Goal: Transaction & Acquisition: Purchase product/service

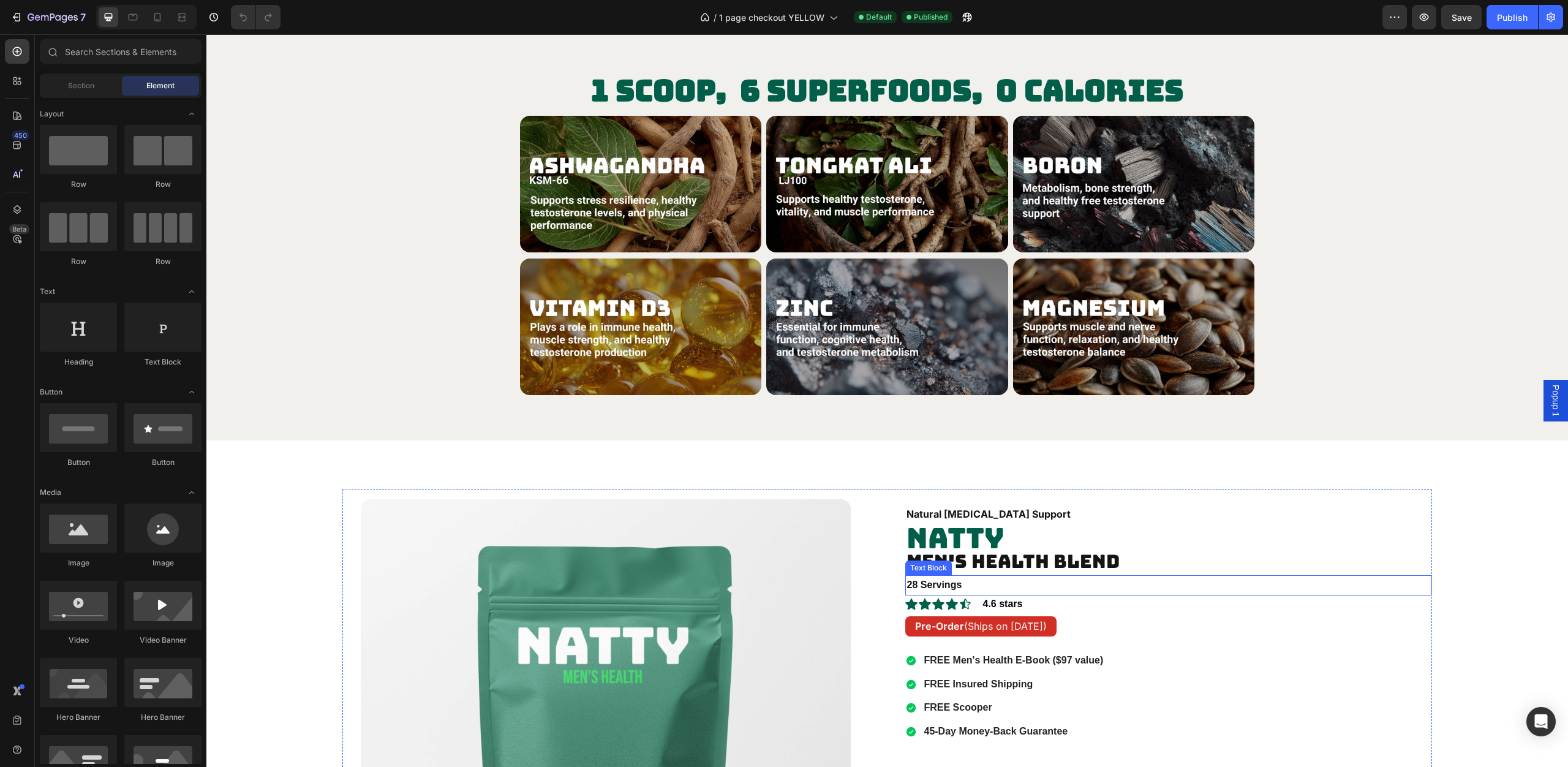
scroll to position [1770, 0]
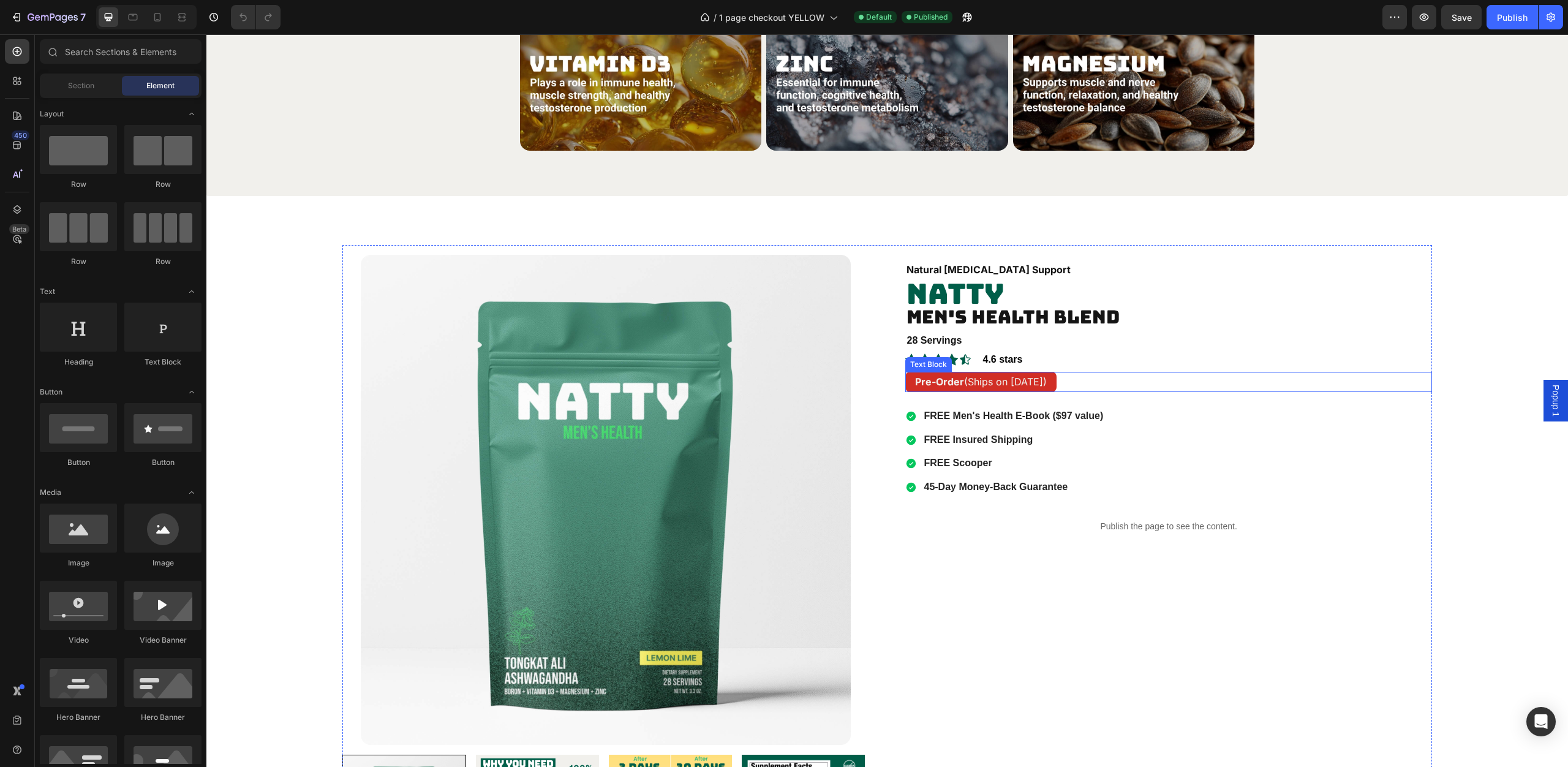
click at [1029, 385] on p "Pre-Order (Ships on [DATE])" at bounding box center [980, 382] width 131 height 18
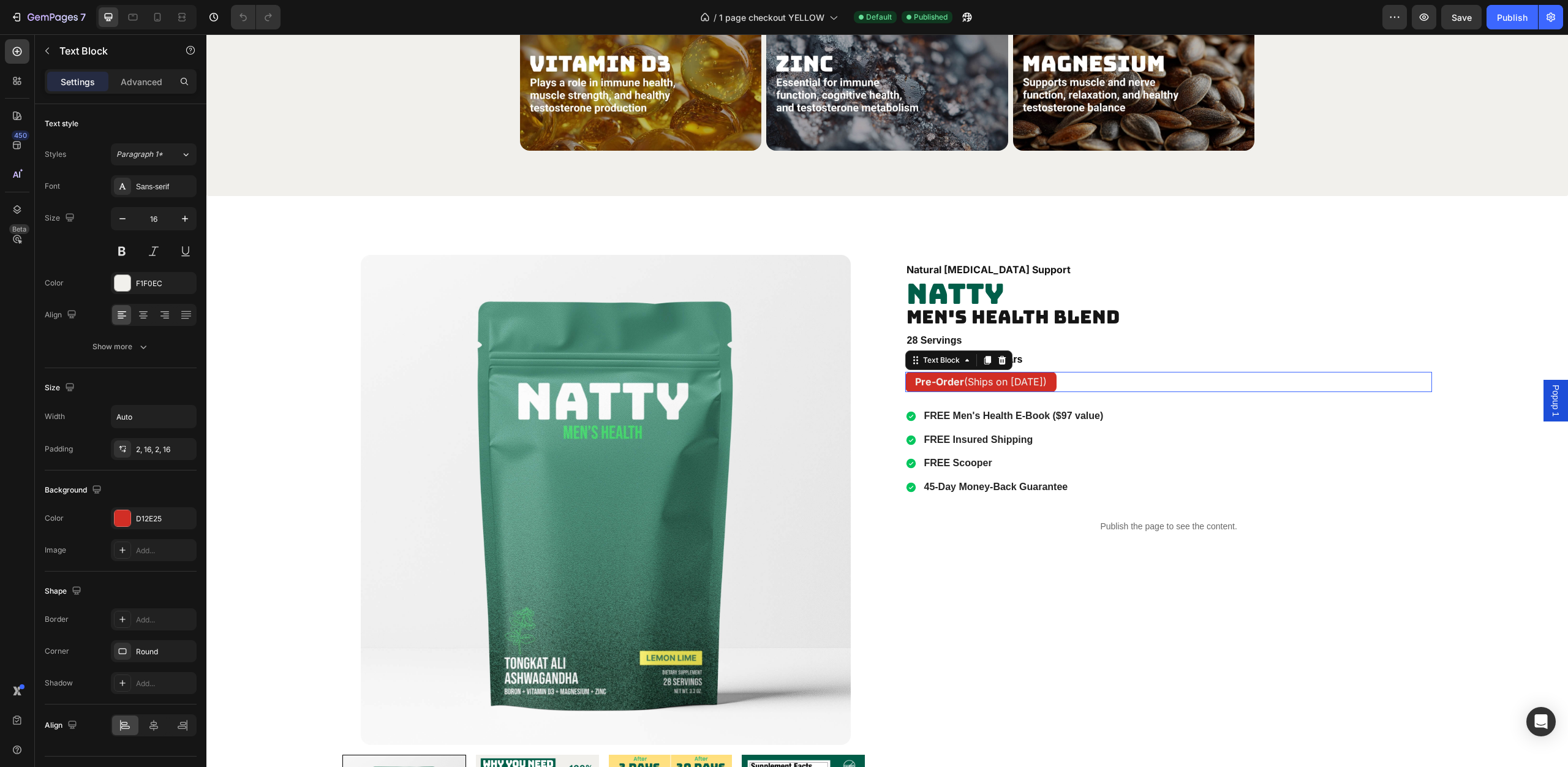
click at [1029, 385] on p "Pre-Order (Ships on [DATE])" at bounding box center [980, 382] width 131 height 18
drag, startPoint x: 1043, startPoint y: 384, endPoint x: 961, endPoint y: 386, distance: 82.0
click at [961, 386] on div "Pre-Order (Ships on [DATE])" at bounding box center [981, 382] width 151 height 20
click at [1403, 445] on div "FREE Men's Health E-Book ($97 value) FREE Insured Shipping FREE Scooper 45-Day …" at bounding box center [1169, 451] width 526 height 87
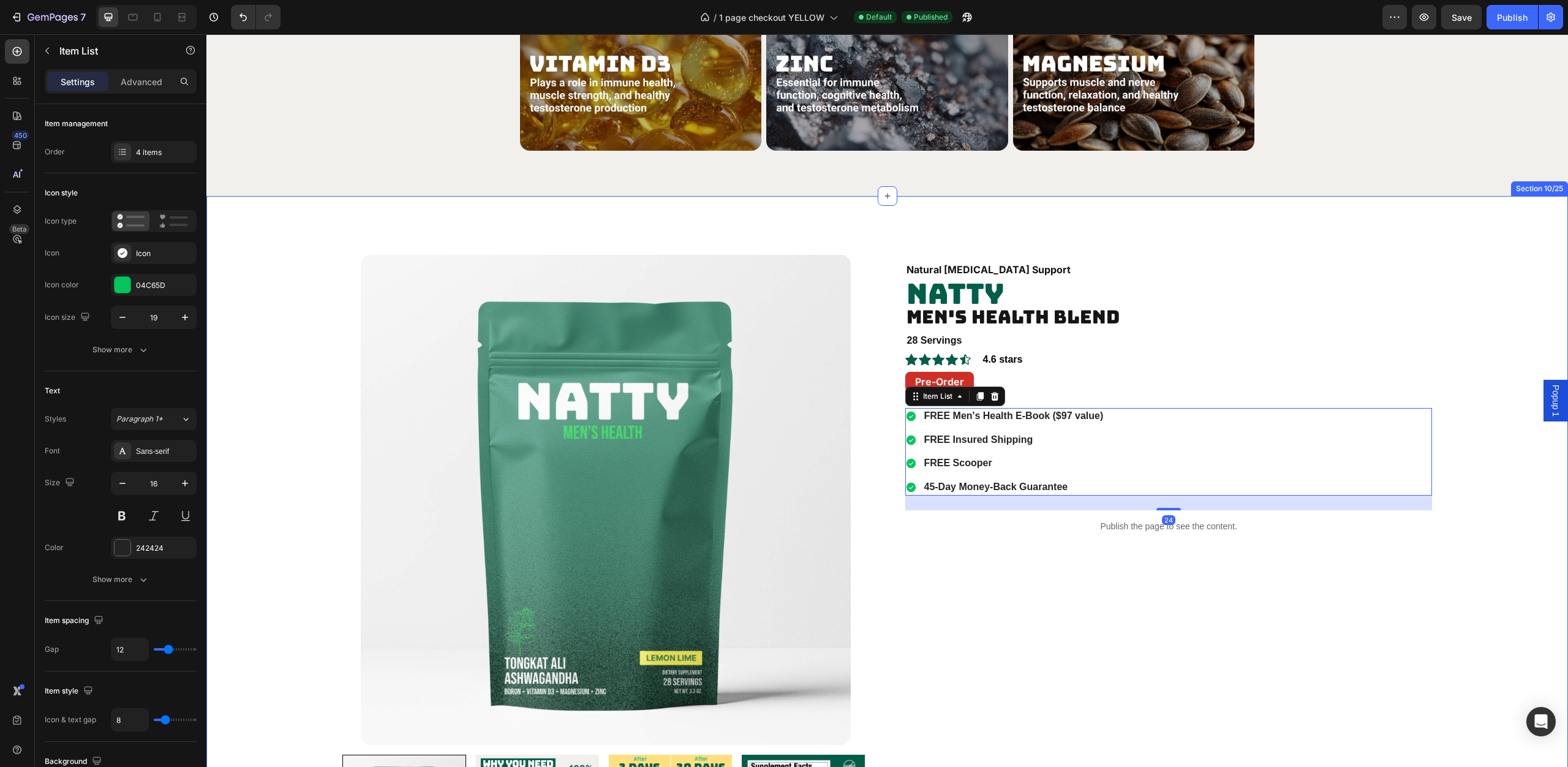
click at [1482, 272] on div "Product Images NUTRITION LABEL Button Product Images Natural [MEDICAL_DATA] Sup…" at bounding box center [887, 580] width 1362 height 670
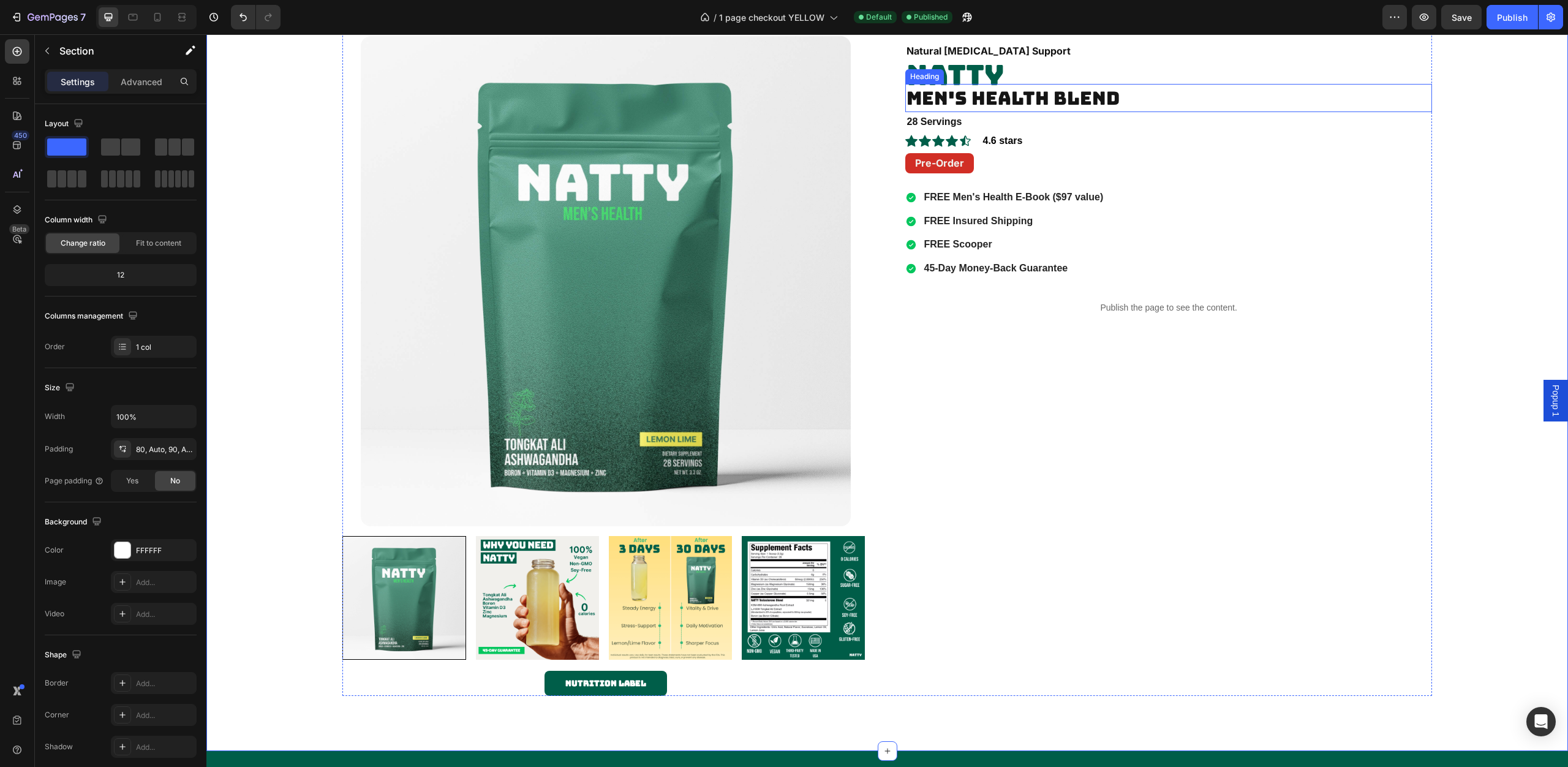
scroll to position [1766, 0]
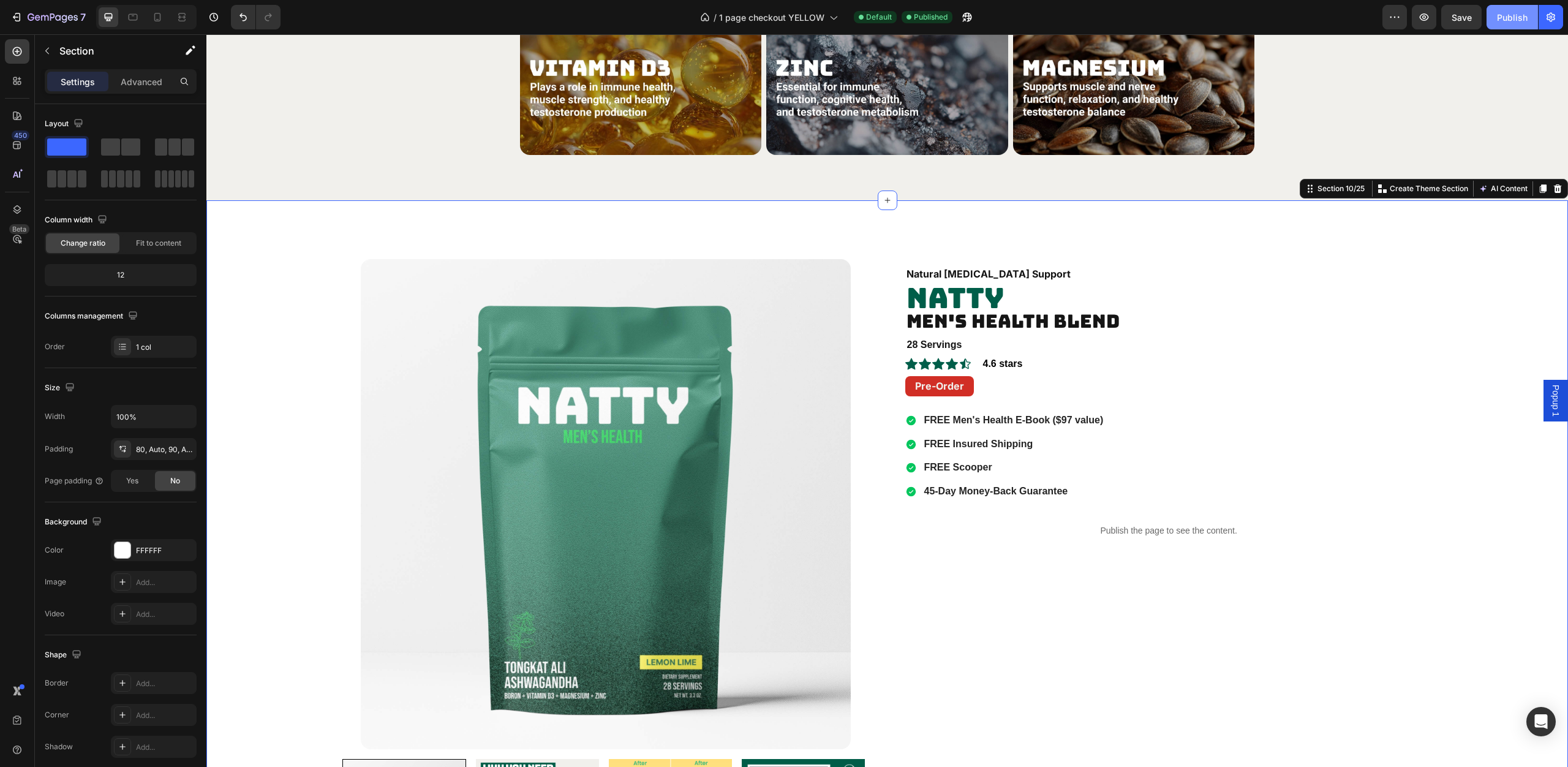
click at [1511, 26] on button "Publish" at bounding box center [1512, 17] width 51 height 24
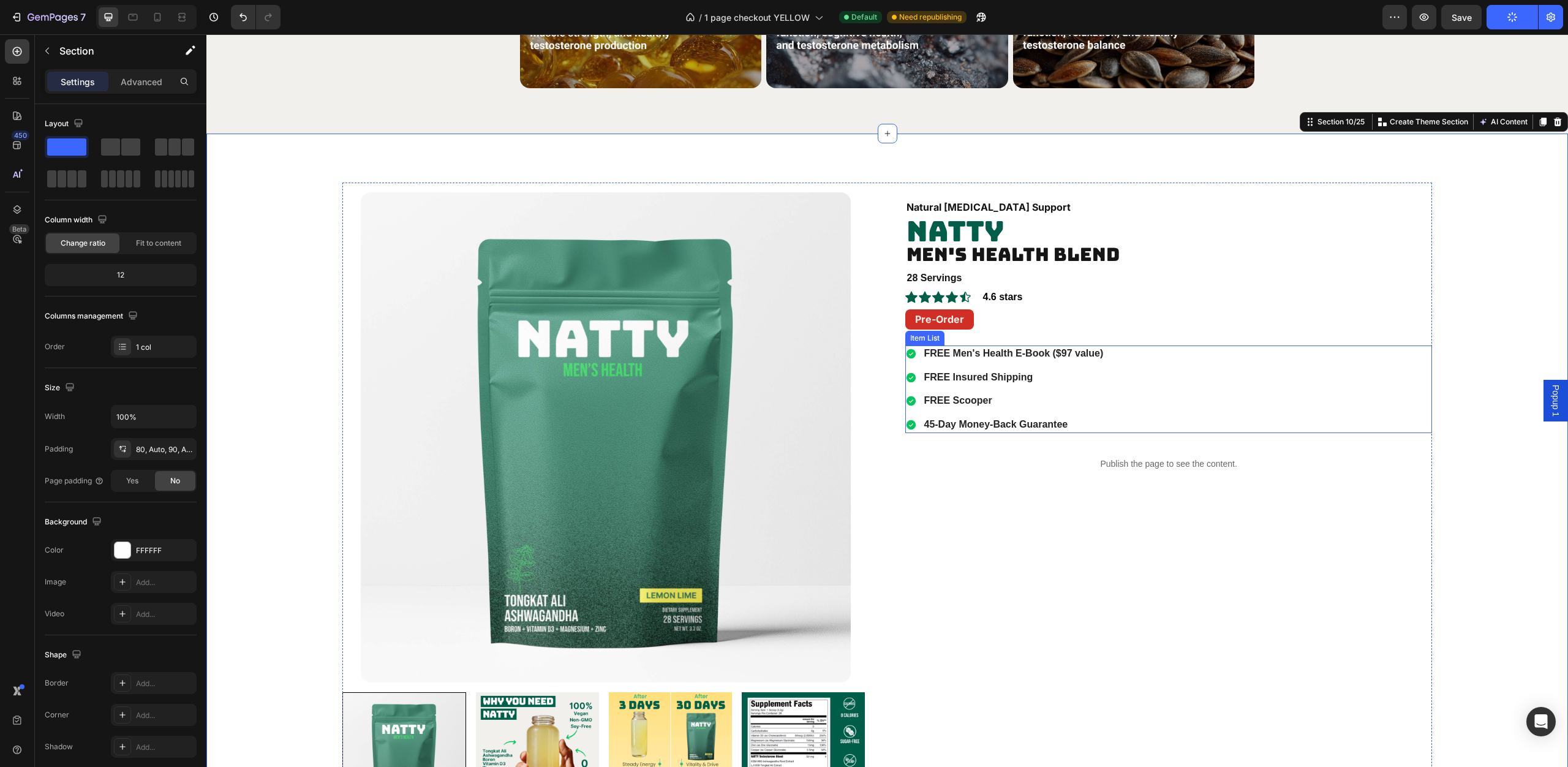
scroll to position [1779, 0]
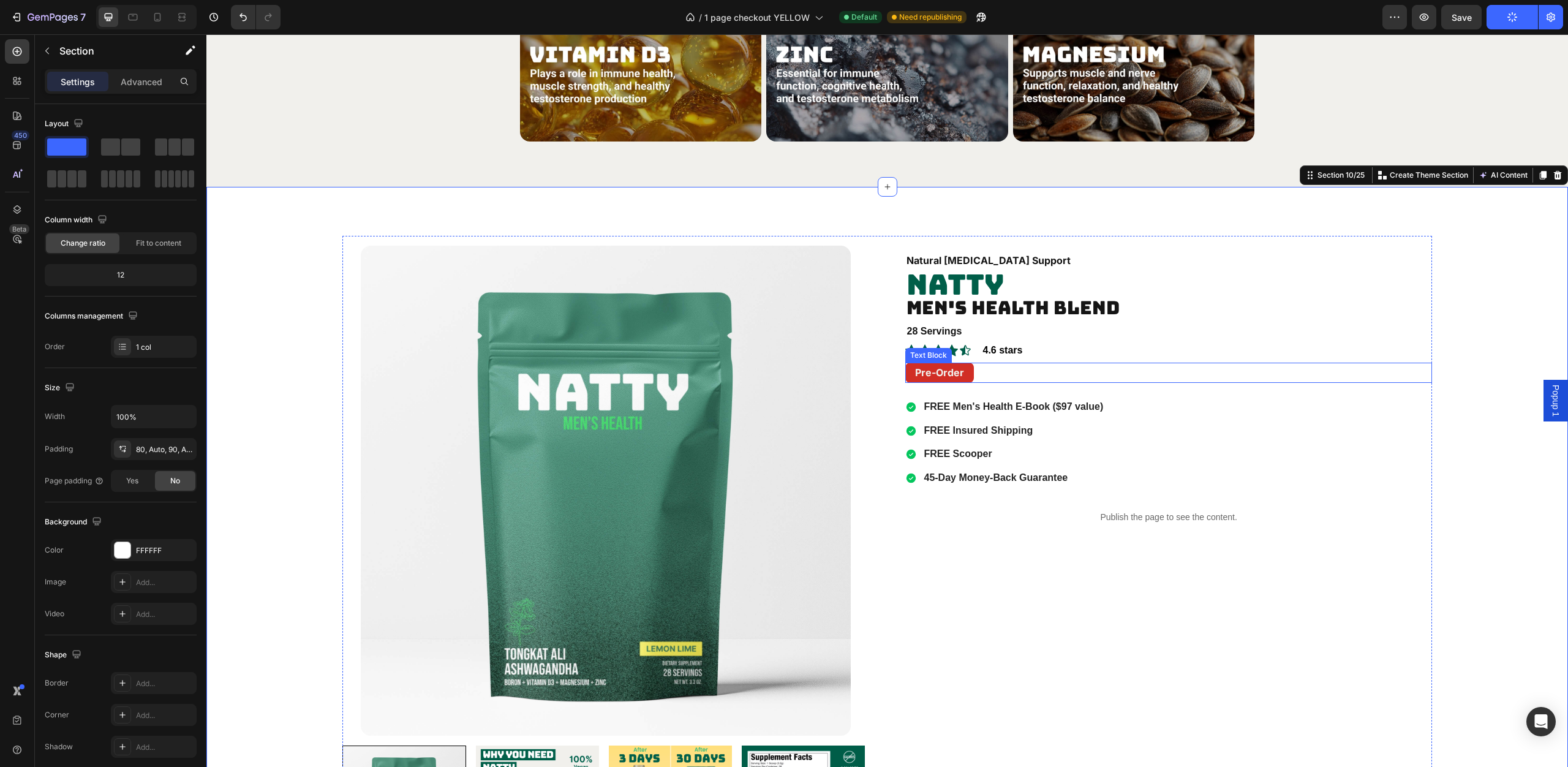
drag, startPoint x: 902, startPoint y: 376, endPoint x: 909, endPoint y: 375, distance: 7.1
click at [906, 376] on div "Pre-Order" at bounding box center [940, 372] width 69 height 20
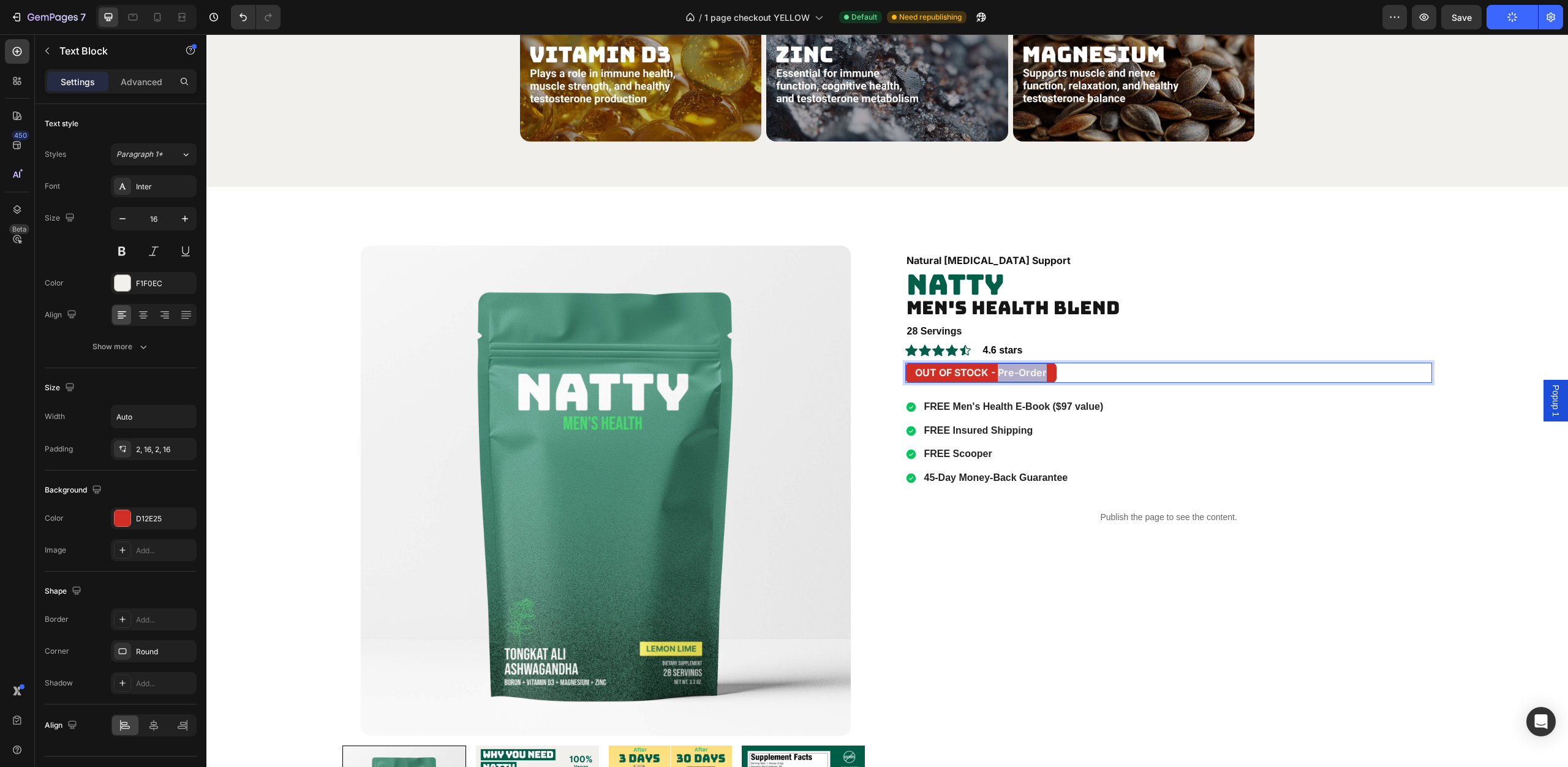
drag, startPoint x: 1042, startPoint y: 377, endPoint x: 994, endPoint y: 379, distance: 48.0
click at [994, 379] on div "OUT OF STOCK - Pre-Order" at bounding box center [981, 372] width 151 height 20
click at [1014, 379] on p "OUT OF STOCK - Preorder now" at bounding box center [989, 372] width 149 height 18
click at [1011, 376] on strong "OUT OF STOCK - Preorder now" at bounding box center [989, 372] width 149 height 12
click at [1063, 374] on div "OUT OF STOCK - Pre-order now" at bounding box center [992, 372] width 173 height 20
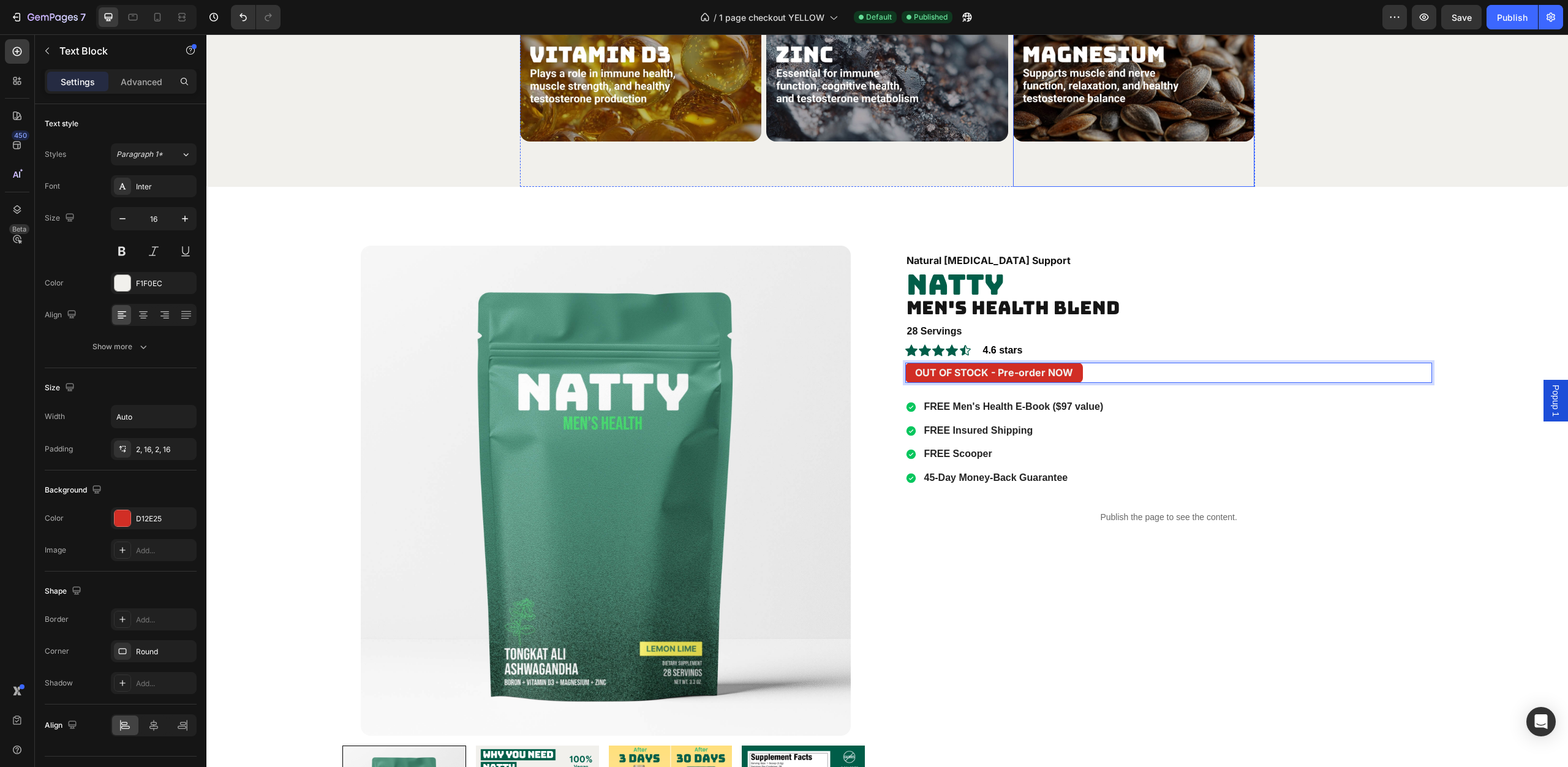
click at [1228, 197] on div "Product Images NUTRITION LABEL Button Product Images Natural [MEDICAL_DATA] Sup…" at bounding box center [887, 574] width 1362 height 773
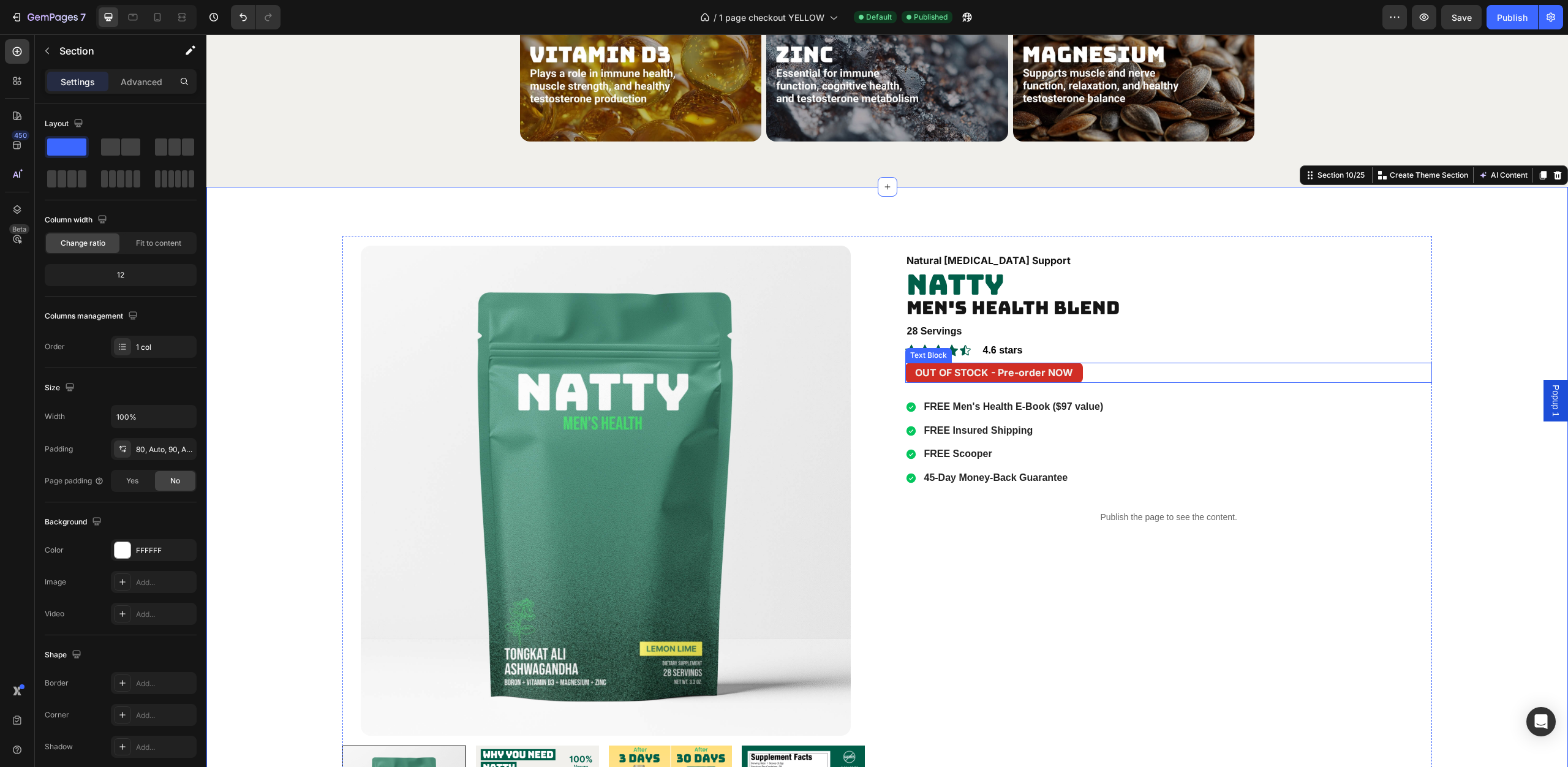
click at [1065, 375] on strong "OUT OF STOCK - Pre-order NOW" at bounding box center [994, 372] width 158 height 12
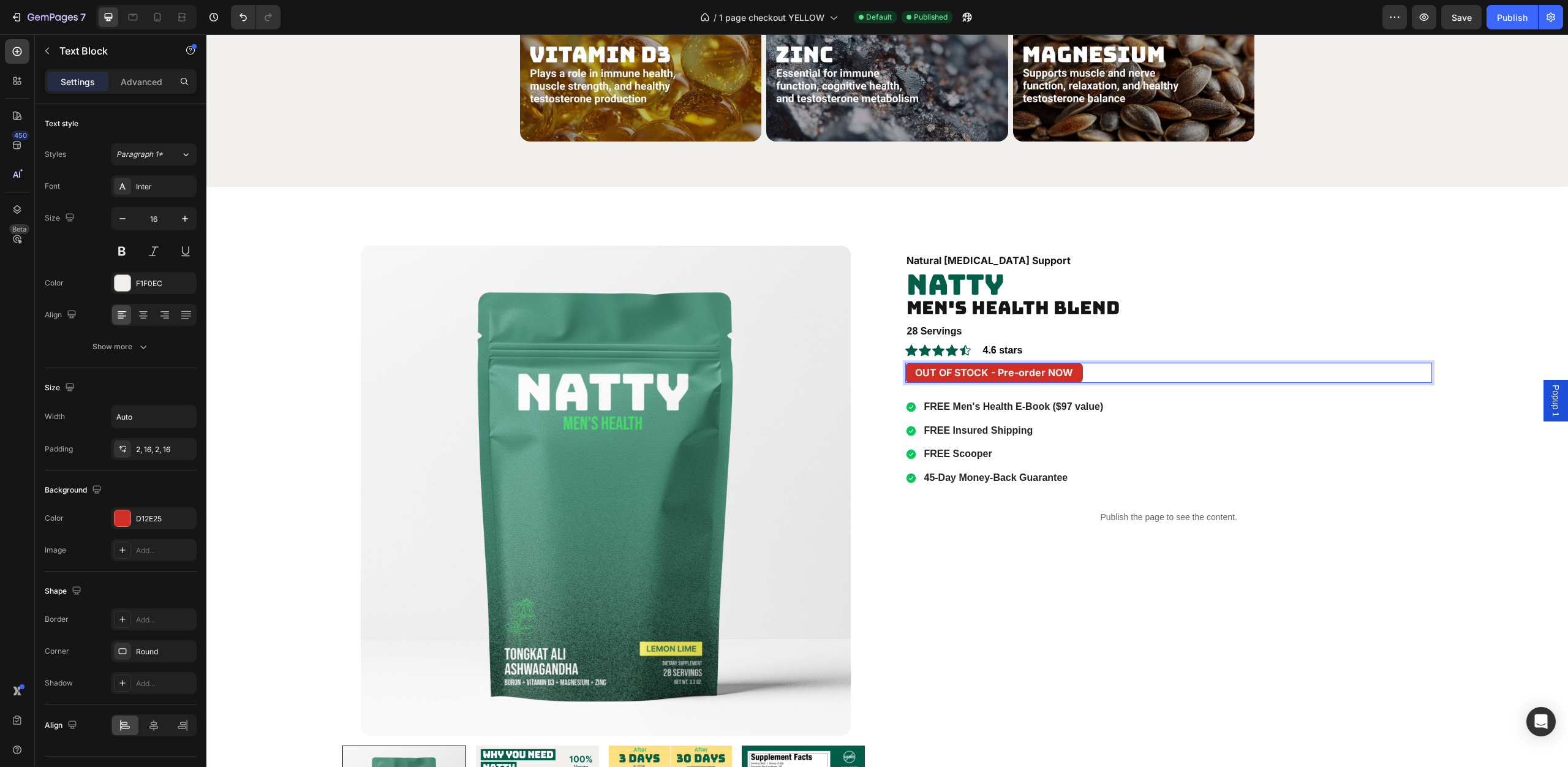
click at [1067, 377] on div "OUT OF STOCK - Pre-order NOW" at bounding box center [994, 372] width 178 height 20
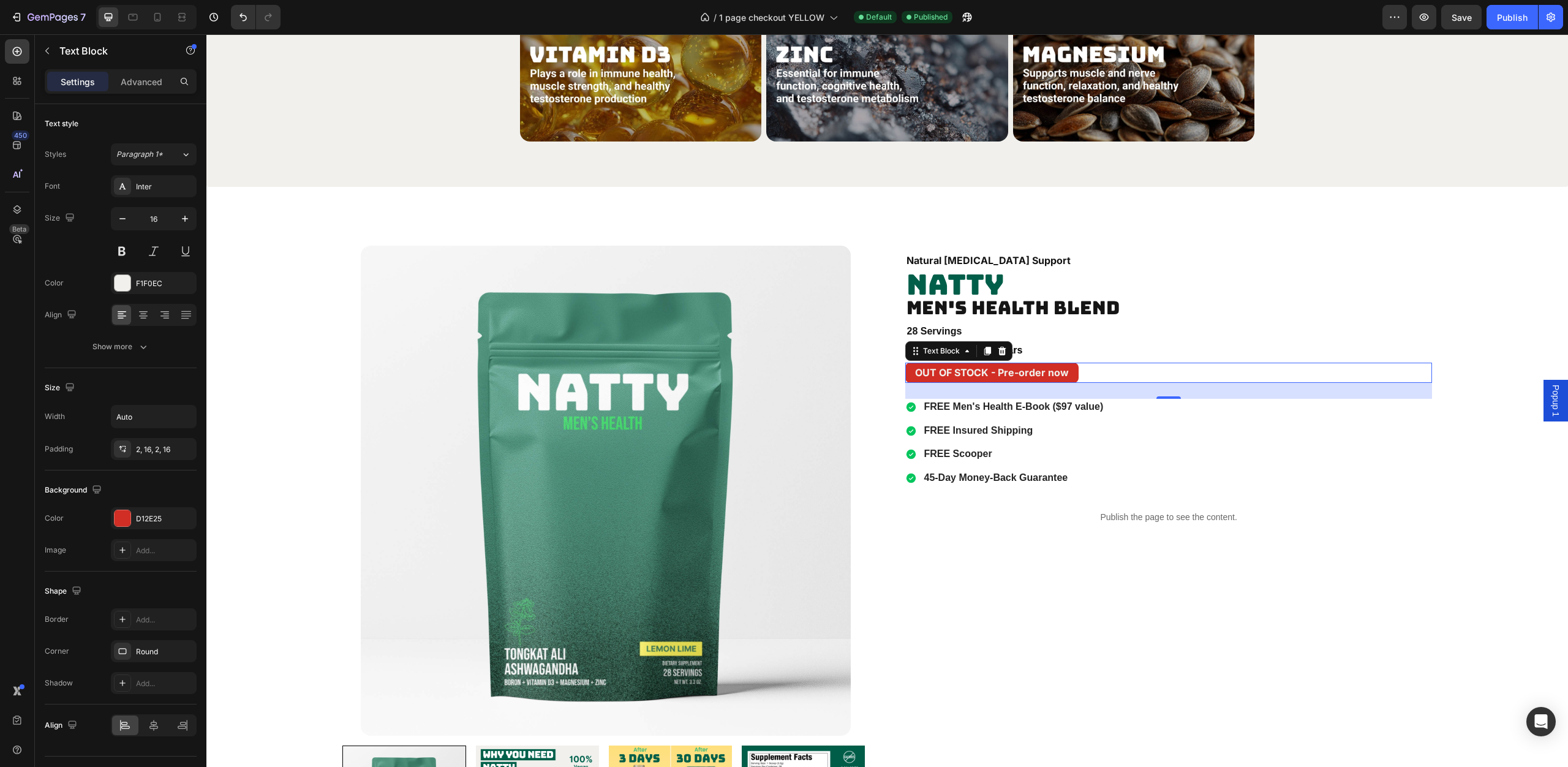
click at [1022, 375] on strong "OUT OF STOCK - Pre-order now" at bounding box center [992, 372] width 154 height 12
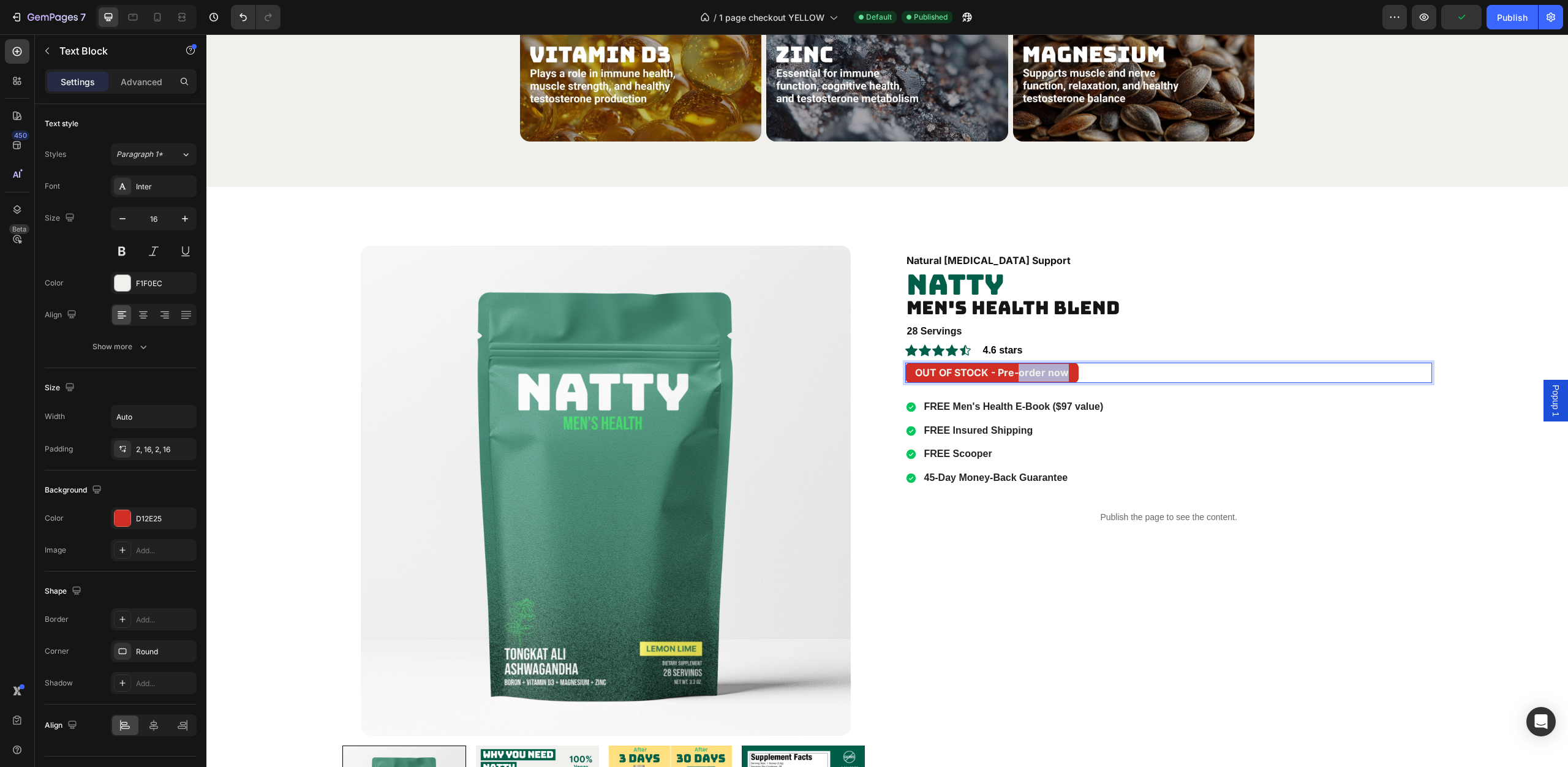
drag, startPoint x: 1058, startPoint y: 375, endPoint x: 1016, endPoint y: 375, distance: 42.0
click at [1016, 375] on div "OUT OF STOCK - Pre-order now" at bounding box center [992, 372] width 173 height 20
click at [935, 371] on strong "OUT OF STOCK - Pre-Order Now" at bounding box center [993, 372] width 156 height 12
click at [936, 371] on strong "OUT OF STOCK - Pre-Order Now" at bounding box center [993, 372] width 156 height 12
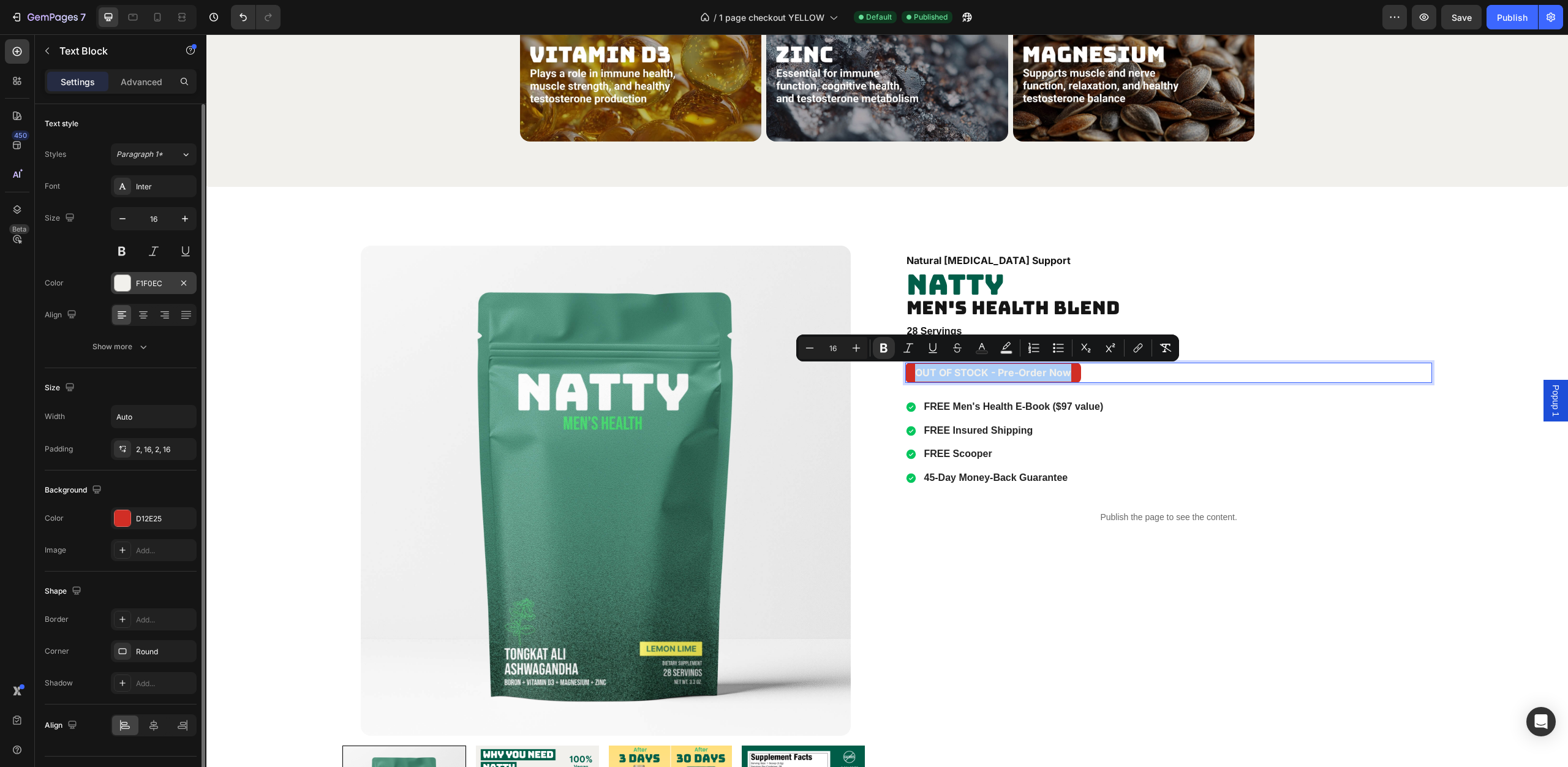
click at [119, 285] on div at bounding box center [122, 283] width 16 height 16
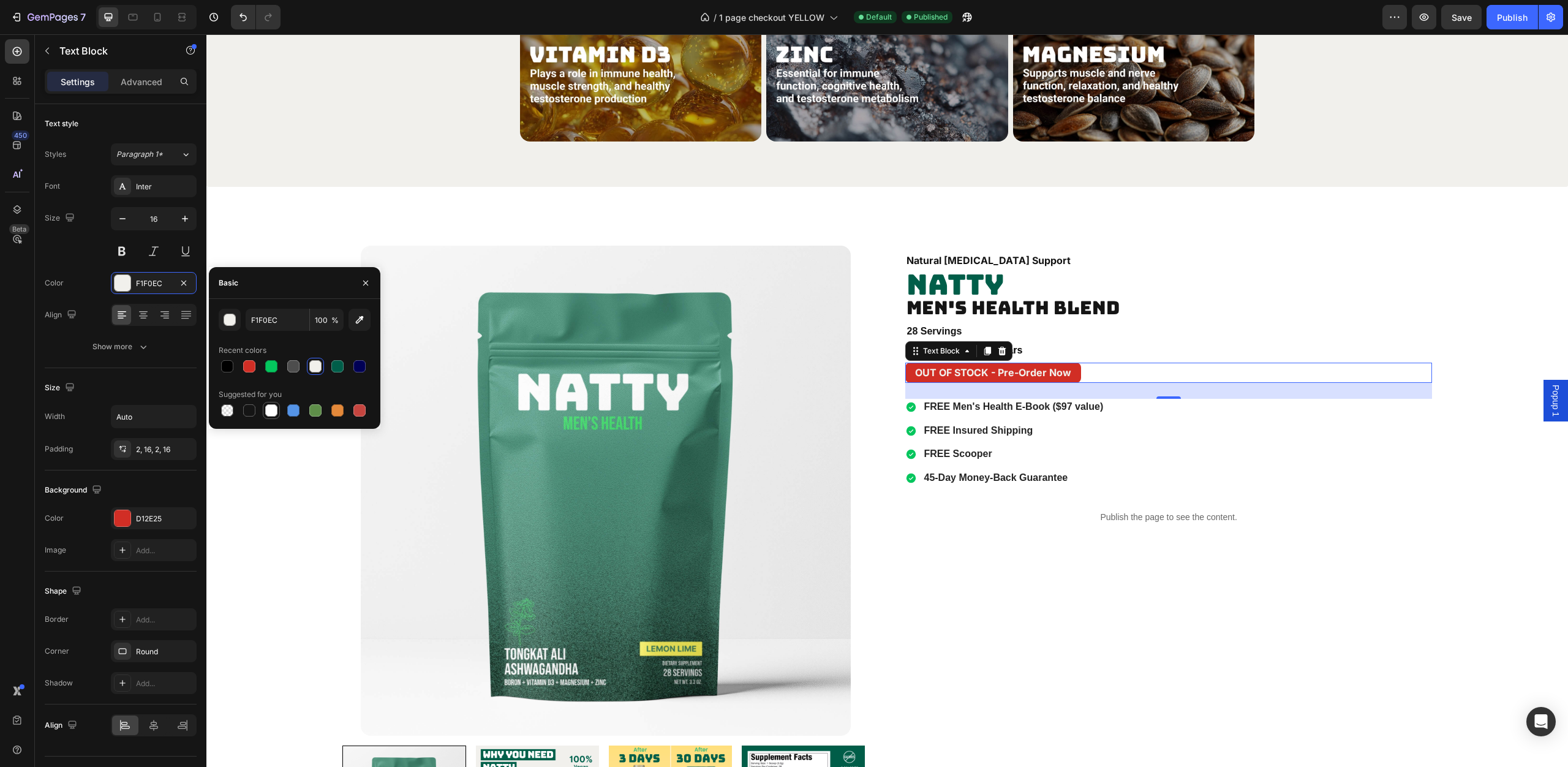
click at [270, 408] on div at bounding box center [271, 410] width 12 height 12
type input "FFFFFF"
click at [1174, 395] on div "26" at bounding box center [1169, 391] width 526 height 16
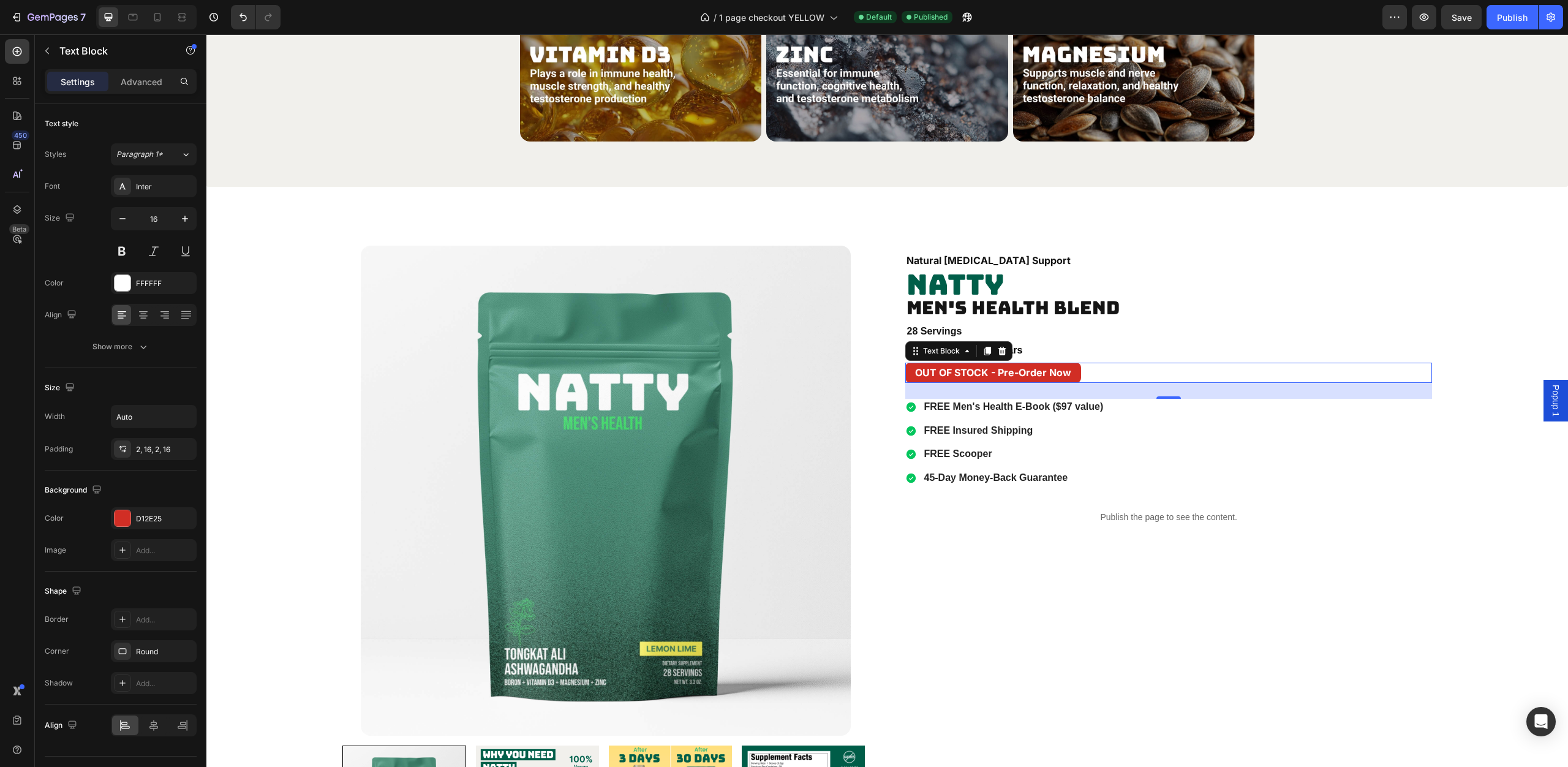
click at [1247, 351] on div "Icon Icon Icon Icon Icon Icon List Hoz 4.6 stars Text block Row" at bounding box center [1169, 350] width 526 height 17
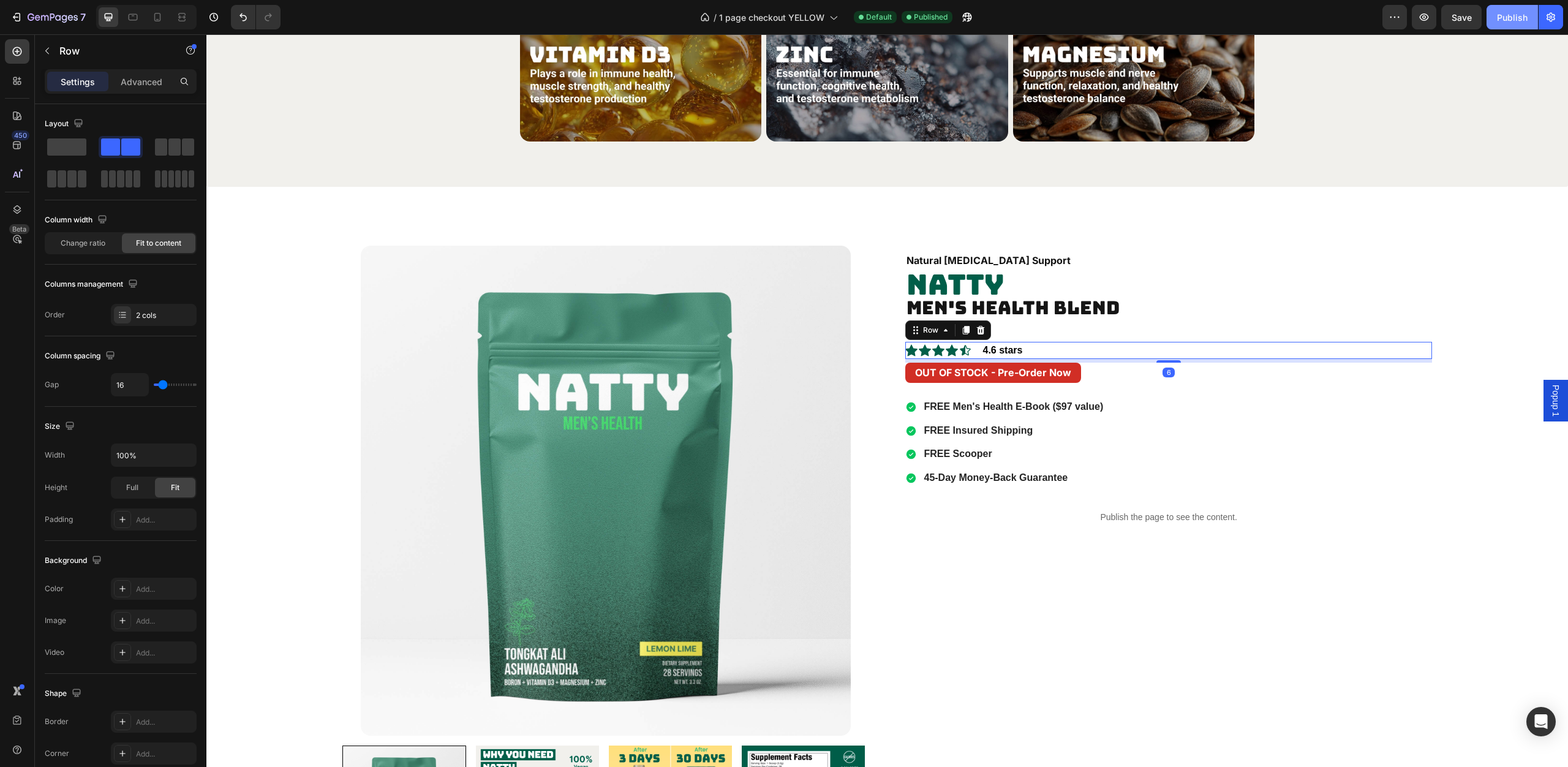
click at [1511, 18] on div "Publish" at bounding box center [1512, 18] width 31 height 13
drag, startPoint x: 160, startPoint y: 17, endPoint x: 299, endPoint y: 242, distance: 264.5
click at [160, 17] on icon at bounding box center [157, 17] width 6 height 9
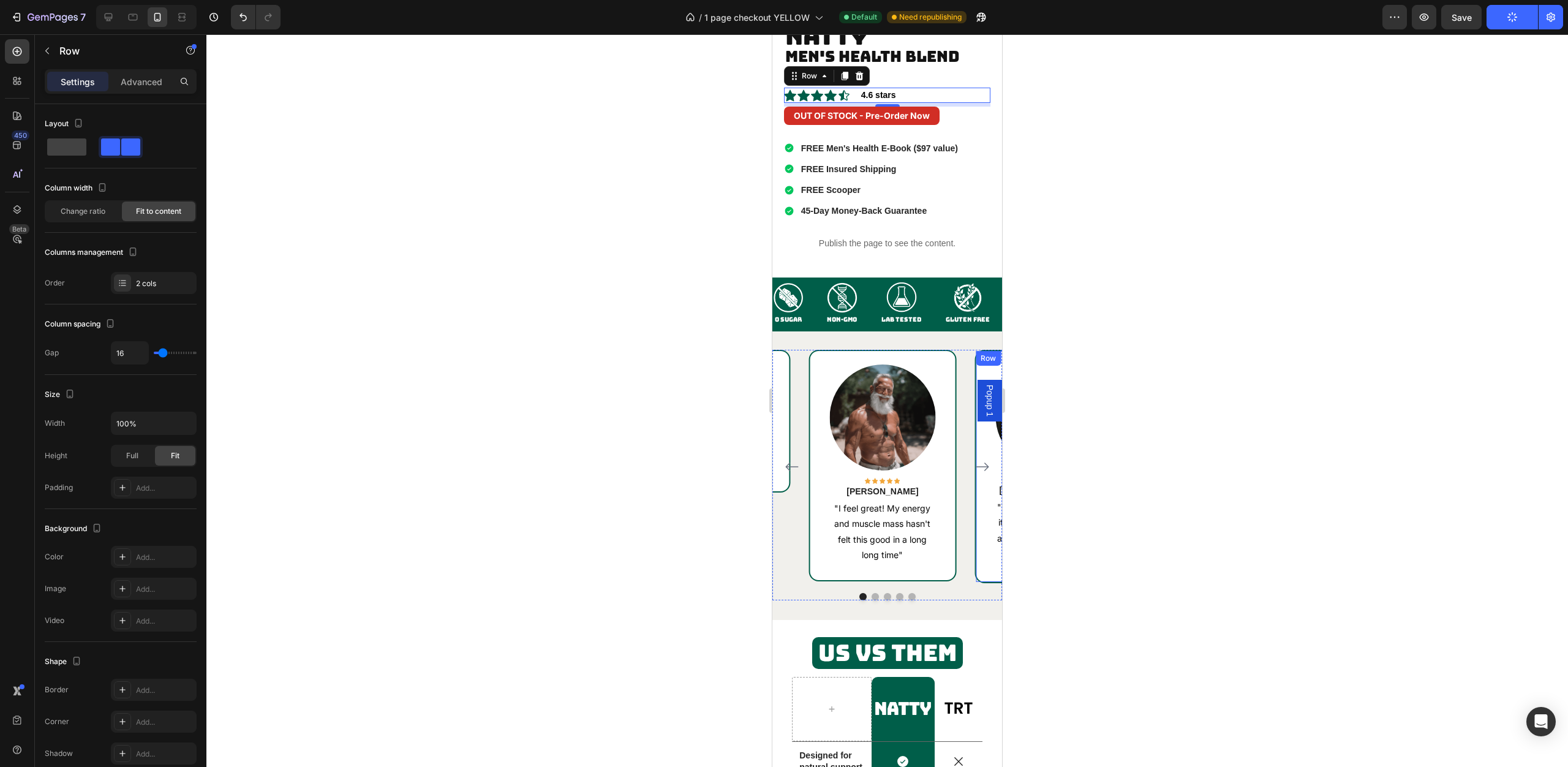
scroll to position [2287, 0]
